Goal: Task Accomplishment & Management: Manage account settings

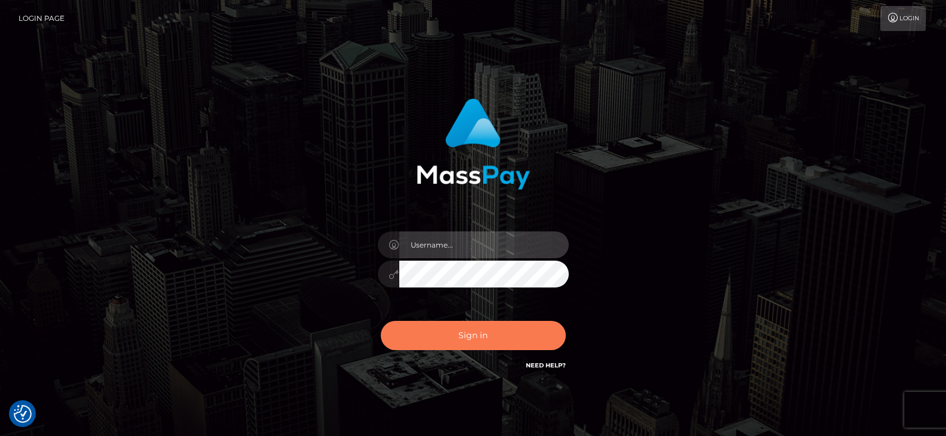
type input "Nocelyn.xcite"
click at [482, 332] on button "Sign in" at bounding box center [473, 335] width 185 height 29
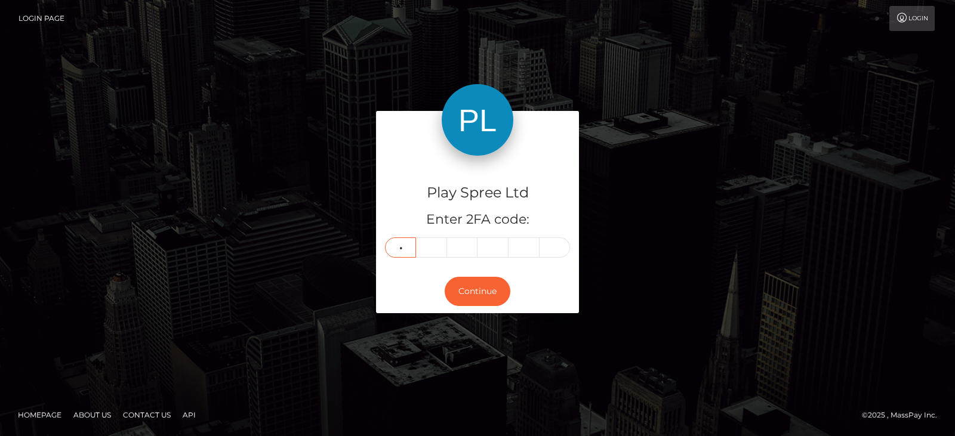
type input "0"
type input "3"
type input "5"
type input "6"
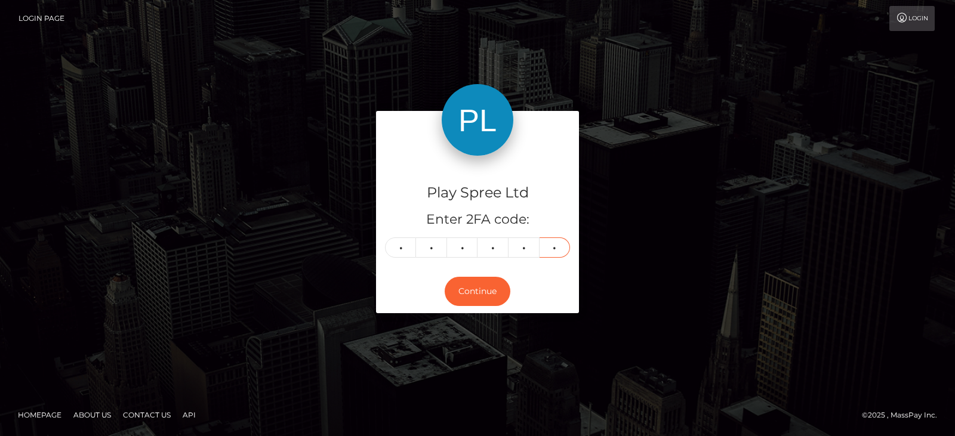
type input "2"
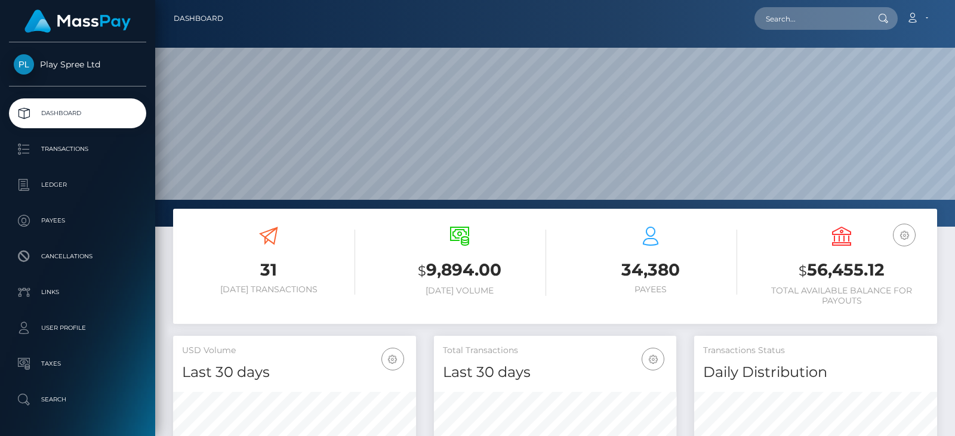
scroll to position [212, 242]
click at [853, 273] on h3 "$ 56,455.12" at bounding box center [841, 270] width 173 height 24
copy h3 "56,455.12"
